Goal: Information Seeking & Learning: Learn about a topic

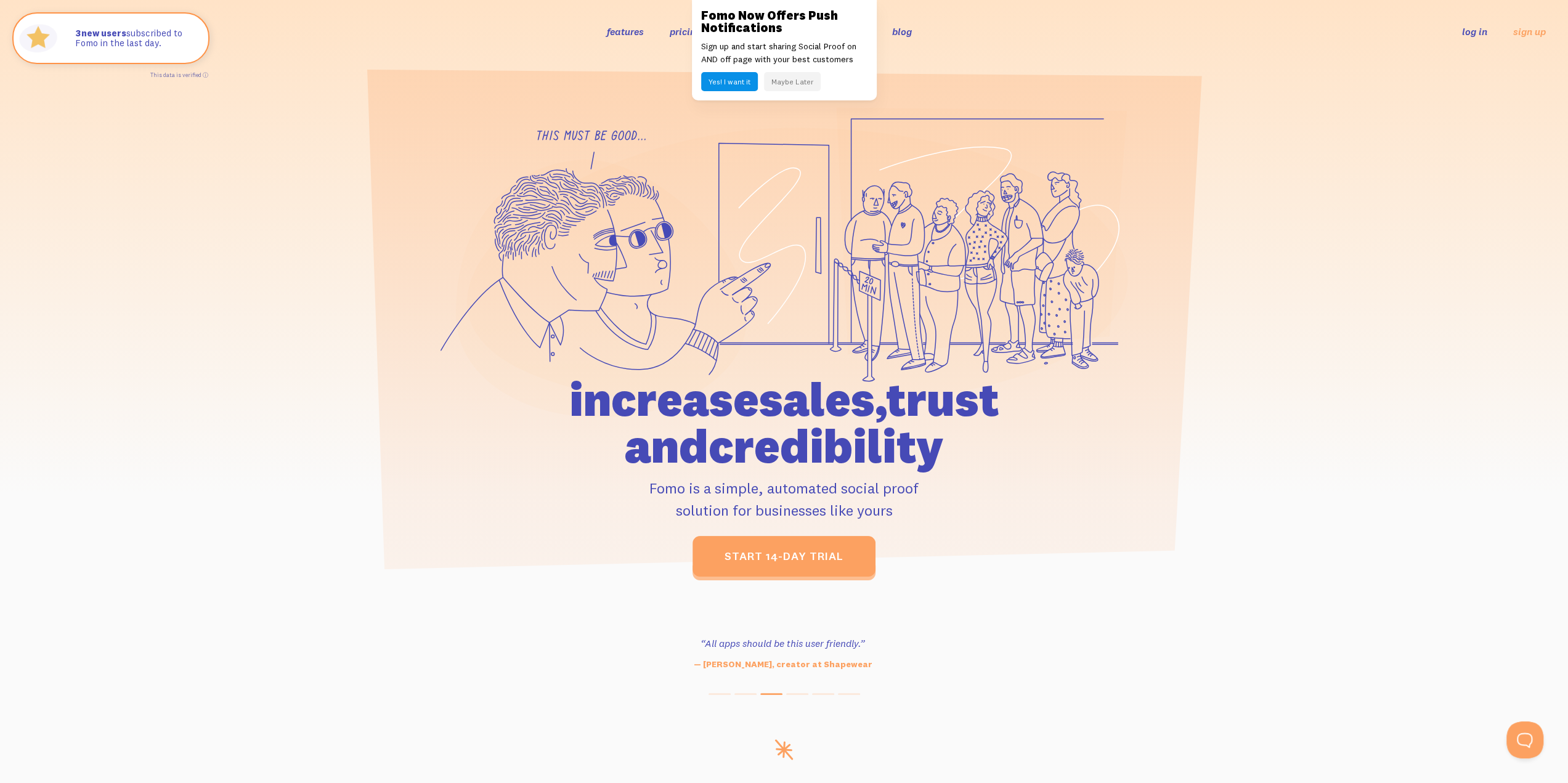
click at [613, 36] on link "features" at bounding box center [625, 31] width 37 height 13
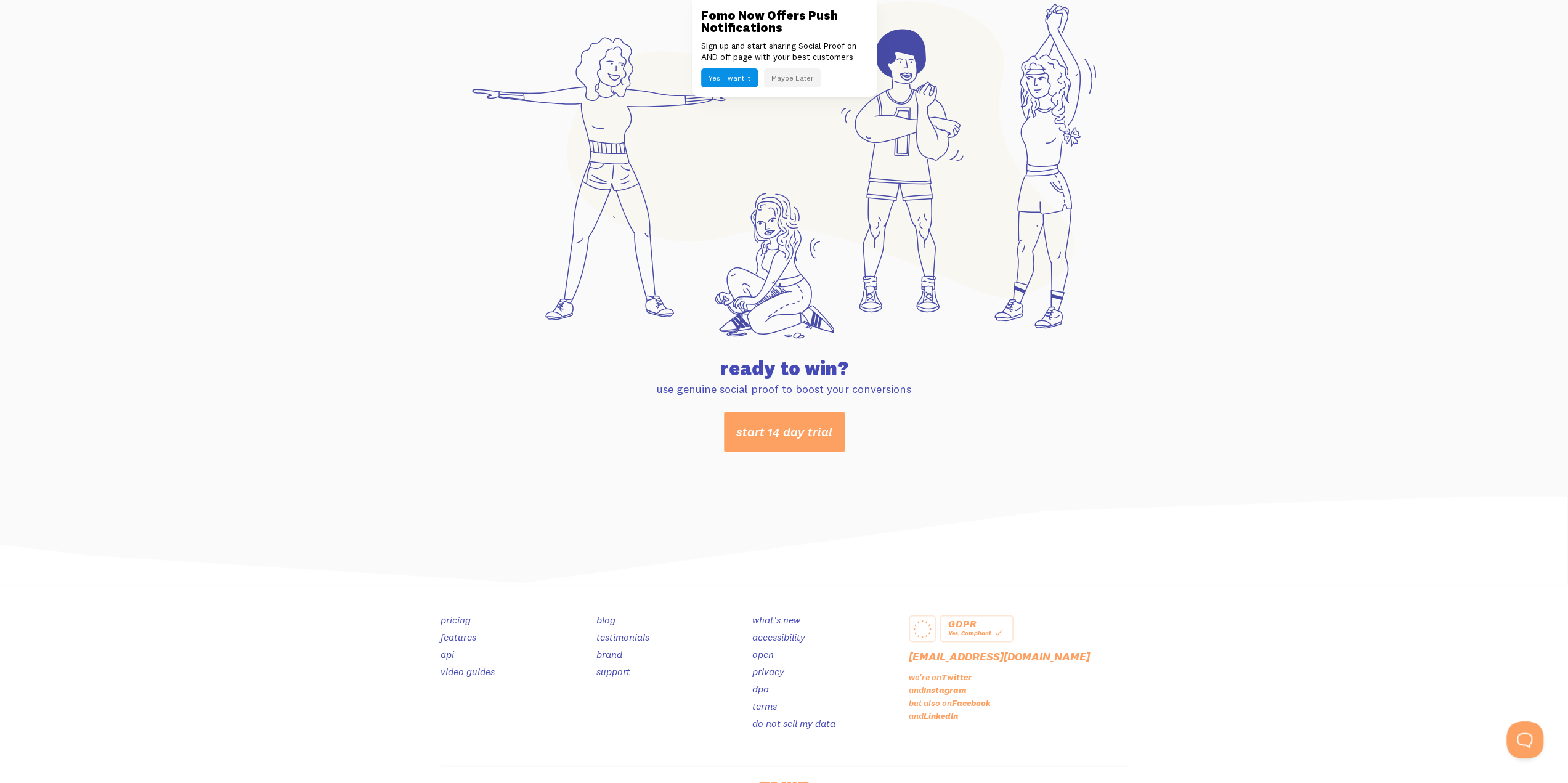
scroll to position [6217, 0]
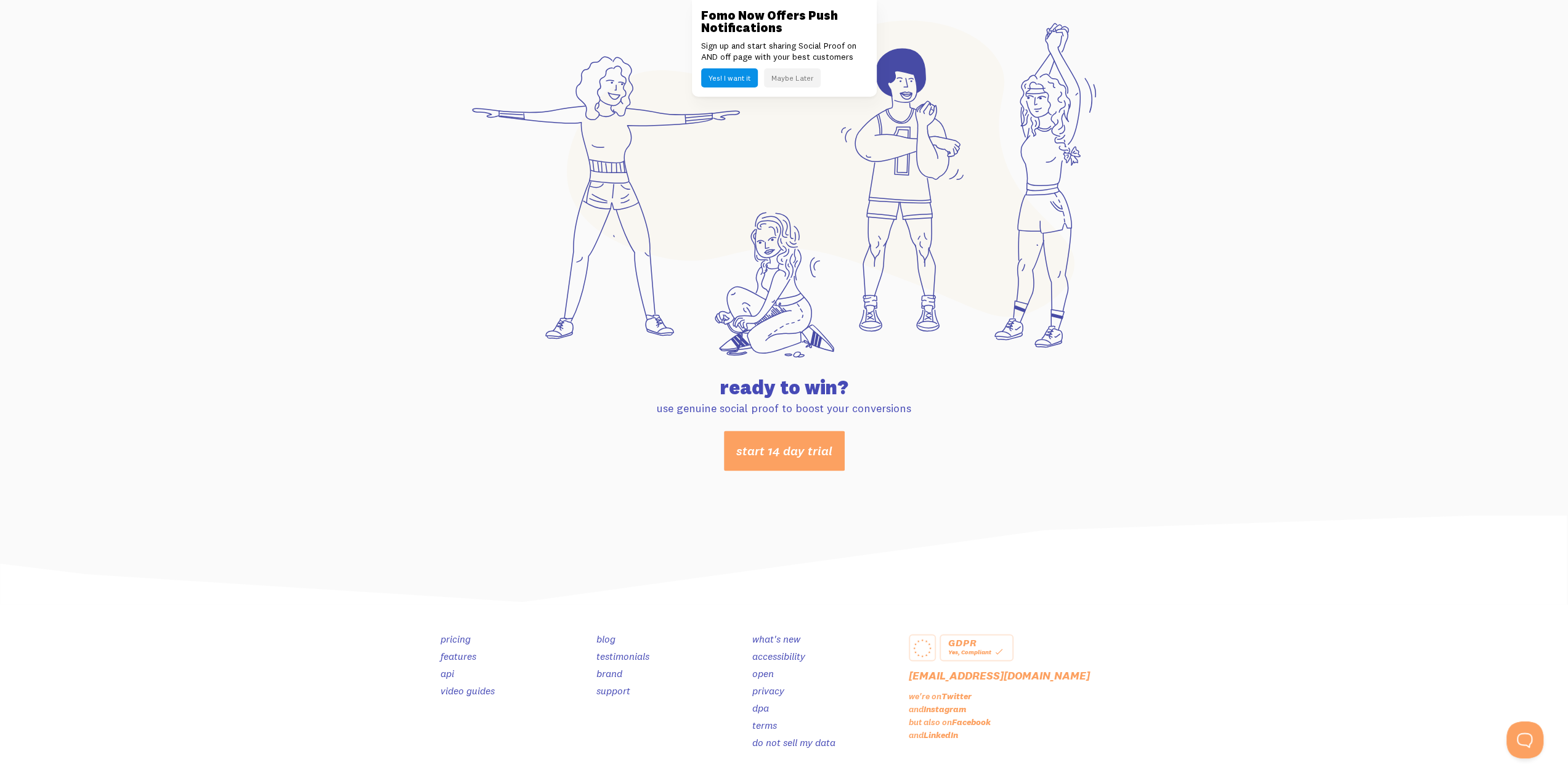
click at [613, 678] on link "brand" at bounding box center [609, 673] width 26 height 13
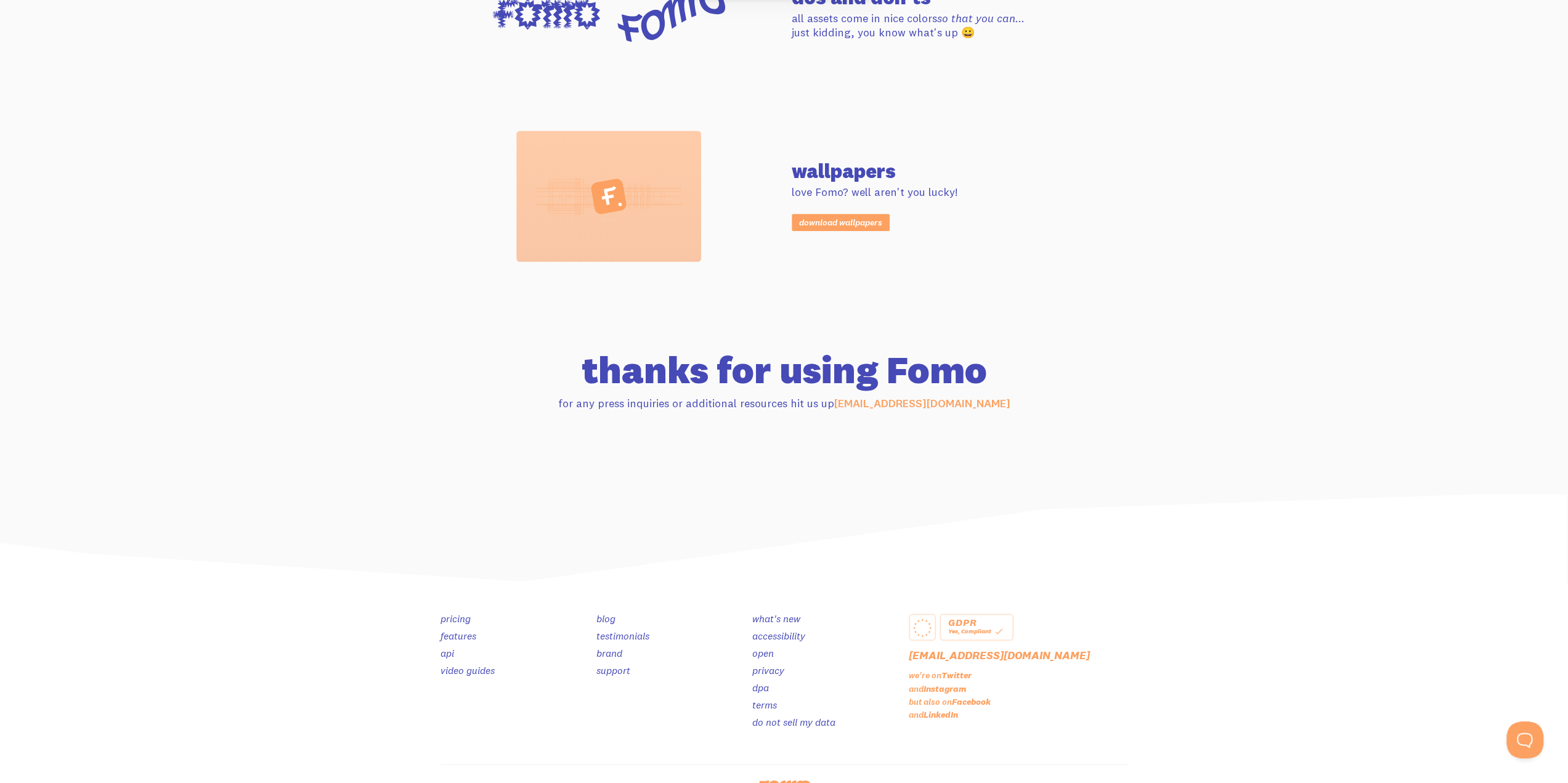
scroll to position [993, 0]
